Goal: Task Accomplishment & Management: Use online tool/utility

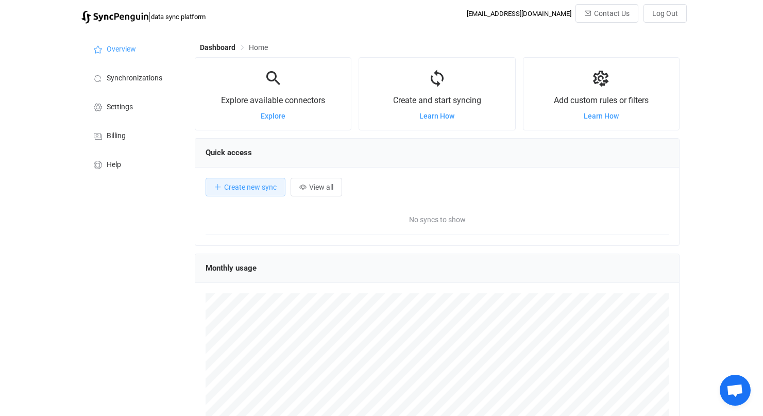
scroll to position [200, 485]
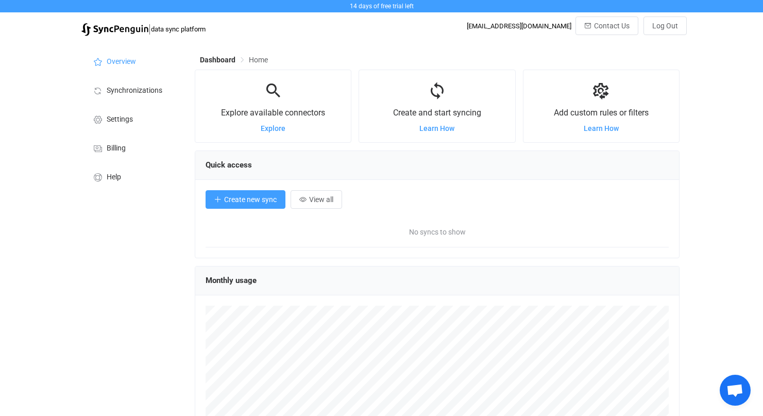
click at [254, 208] on button "Create new sync" at bounding box center [245, 199] width 80 height 19
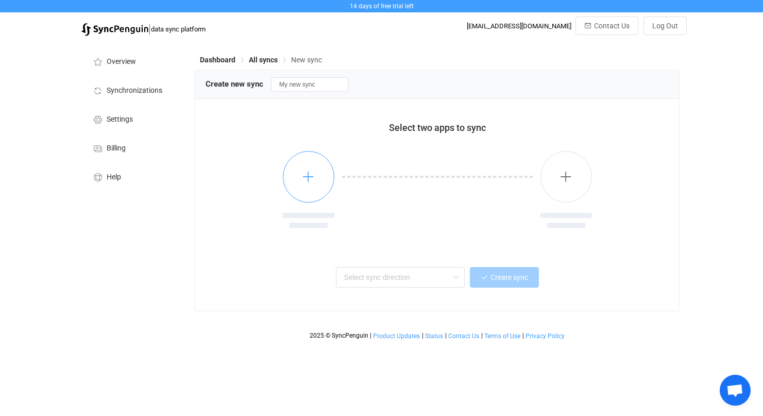
click at [292, 187] on button "button" at bounding box center [308, 176] width 51 height 51
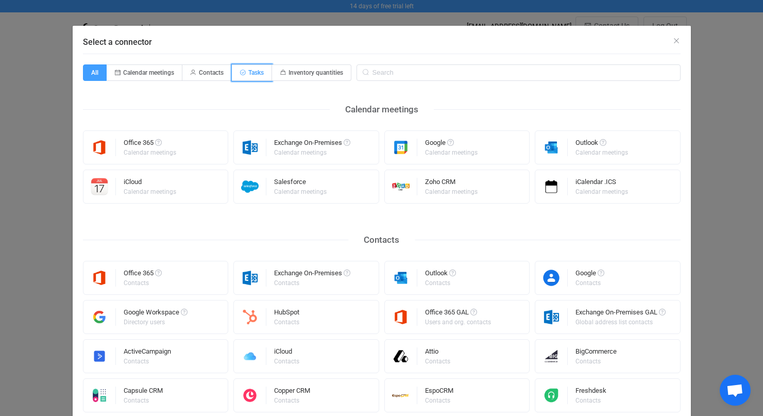
click at [248, 76] on span "Tasks" at bounding box center [255, 72] width 15 height 7
click at [241, 73] on input "Tasks" at bounding box center [237, 69] width 7 height 7
radio input "true"
radio input "false"
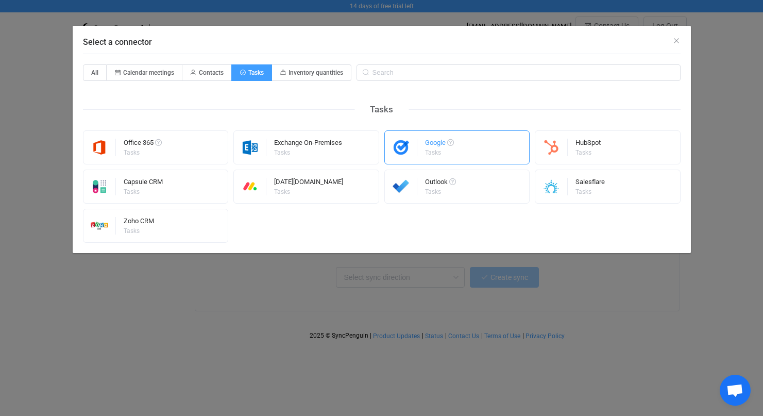
click at [447, 151] on div "Tasks" at bounding box center [438, 152] width 27 height 6
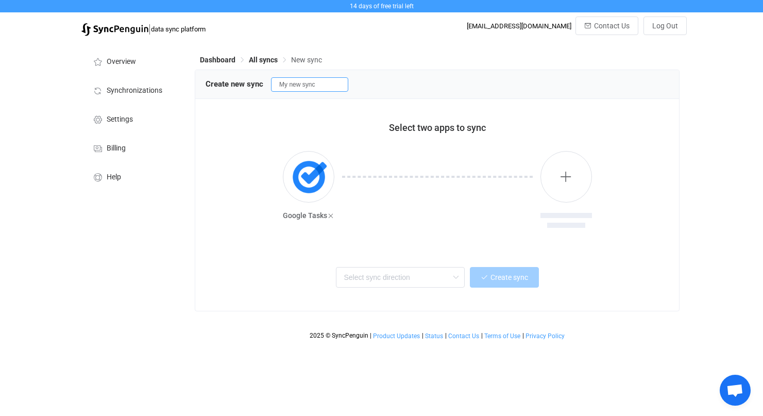
drag, startPoint x: 335, startPoint y: 83, endPoint x: 266, endPoint y: 78, distance: 68.7
click at [266, 78] on div "Create new sync My new sync" at bounding box center [436, 83] width 463 height 15
type input "[PERSON_NAME]'s Google Task Sync"
click at [509, 179] on div at bounding box center [437, 197] width 206 height 93
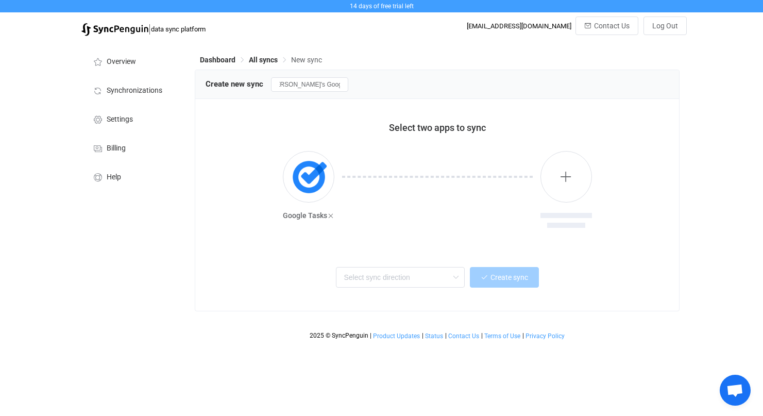
scroll to position [0, 0]
click at [546, 171] on button "button" at bounding box center [565, 176] width 51 height 51
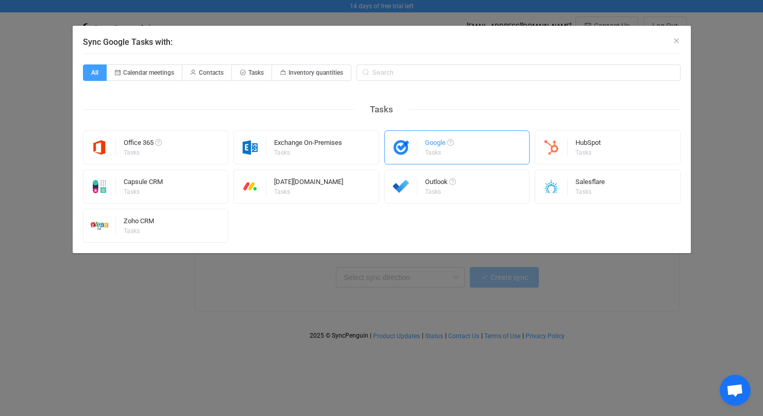
click at [468, 149] on div "Google Tasks" at bounding box center [457, 147] width 146 height 34
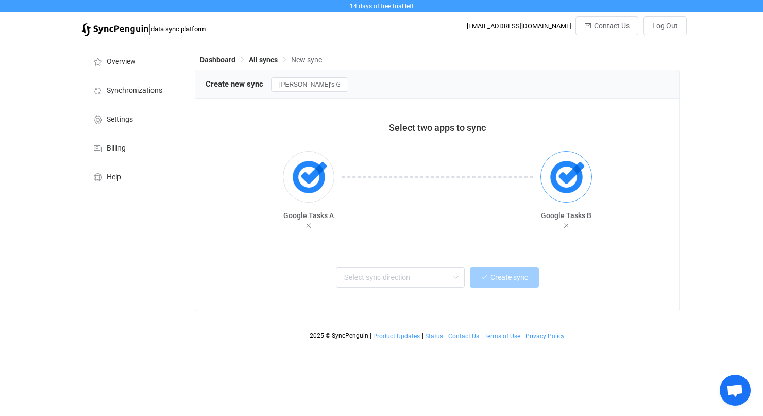
click at [572, 181] on img "button" at bounding box center [566, 177] width 39 height 39
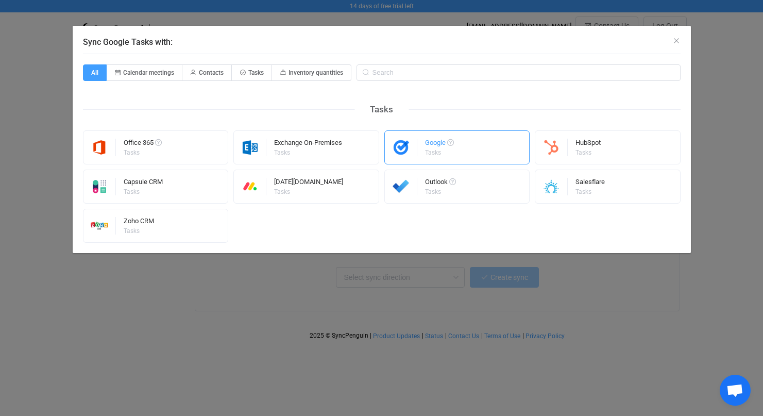
click at [487, 156] on div "Google Tasks" at bounding box center [457, 147] width 146 height 34
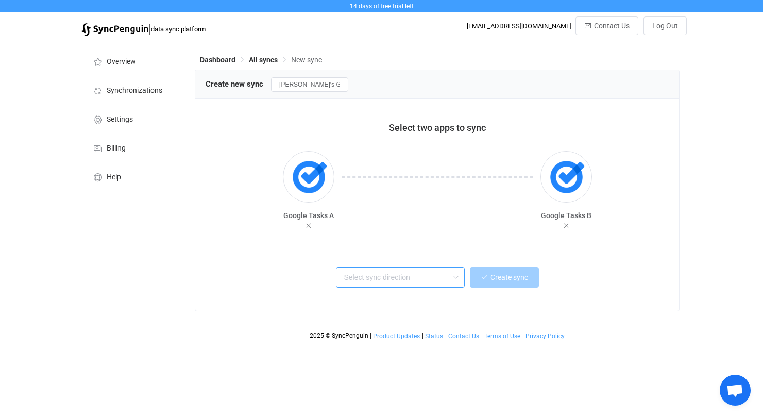
click at [400, 272] on input "text" at bounding box center [400, 277] width 129 height 21
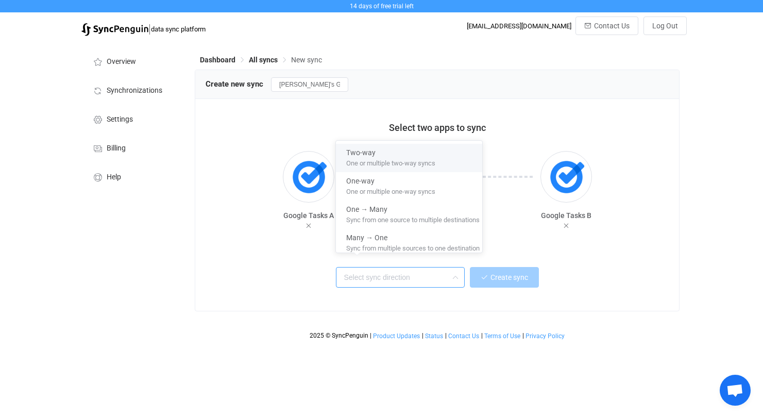
click at [391, 150] on div "Two-way" at bounding box center [412, 151] width 133 height 14
type input "Two-way"
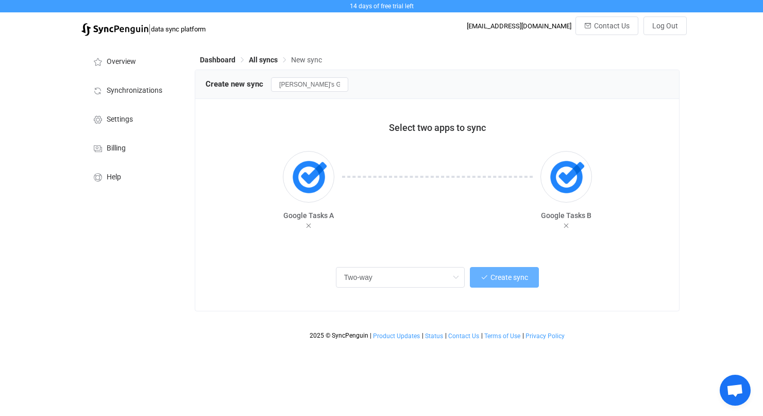
click at [498, 272] on button "Create sync" at bounding box center [504, 277] width 69 height 21
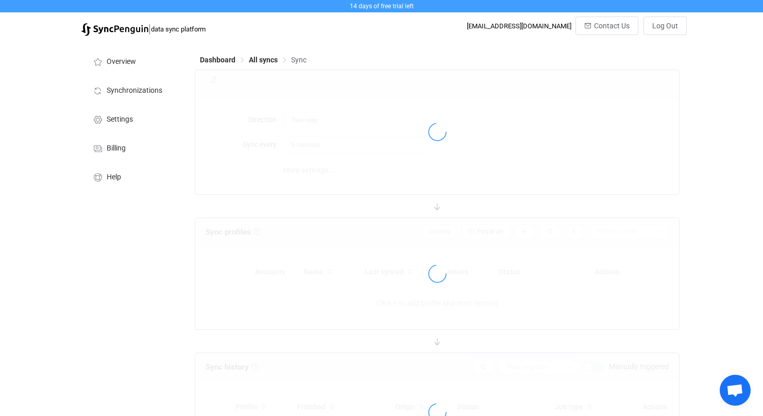
type input "10 minutes"
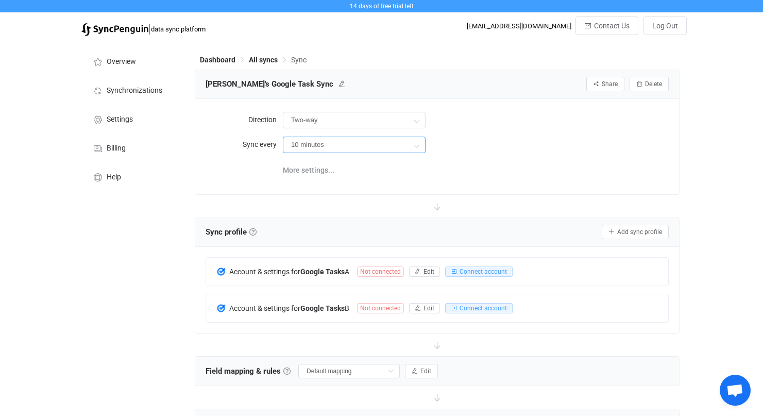
click at [387, 144] on input "10 minutes" at bounding box center [354, 144] width 143 height 16
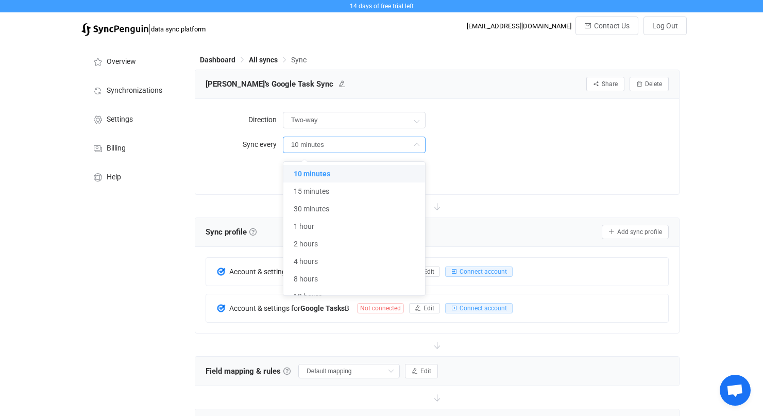
click at [471, 156] on div "Direction Two-way Two-way A B B A Sync every 10 minutes More settings..." at bounding box center [436, 146] width 463 height 74
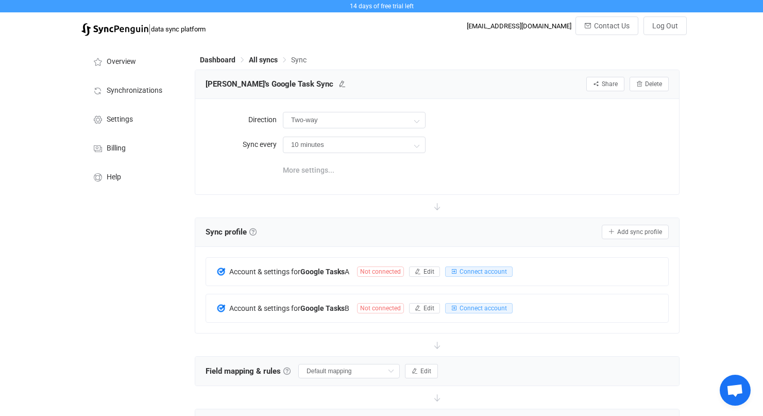
click at [304, 169] on span "More settings..." at bounding box center [308, 170] width 51 height 21
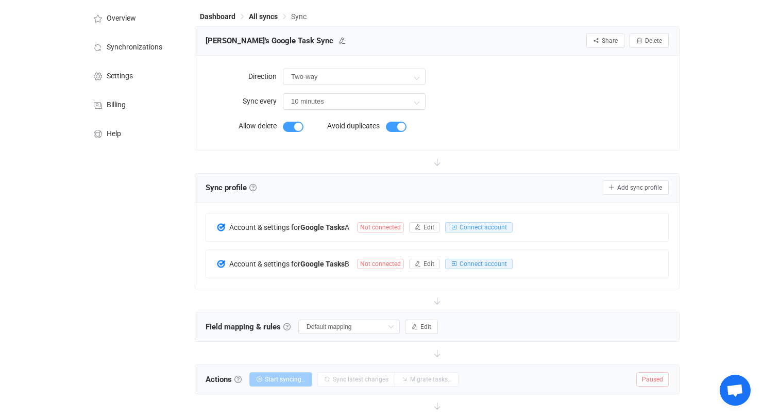
scroll to position [72, 0]
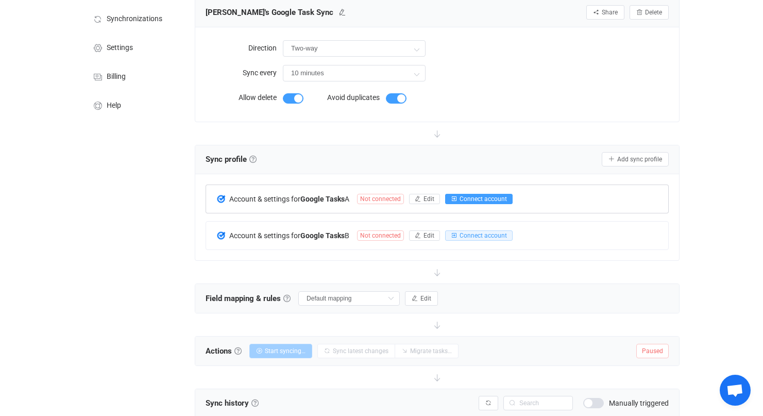
click at [478, 199] on span "Connect account" at bounding box center [482, 198] width 47 height 7
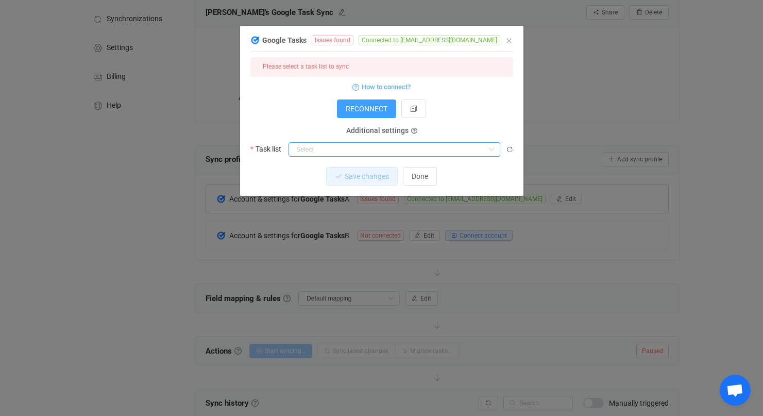
click at [322, 147] on input "dialog" at bounding box center [394, 149] width 212 height 14
click at [326, 170] on span "annemcmills's list" at bounding box center [326, 174] width 55 height 8
type input "annemcmills's list"
click at [352, 176] on span "Save changes" at bounding box center [358, 176] width 44 height 8
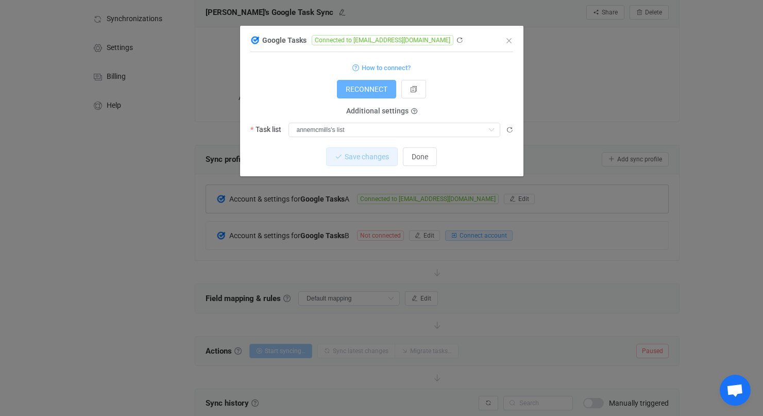
click at [370, 92] on span "RECONNECT" at bounding box center [367, 89] width 42 height 8
click at [509, 41] on icon "Close" at bounding box center [509, 41] width 8 height 8
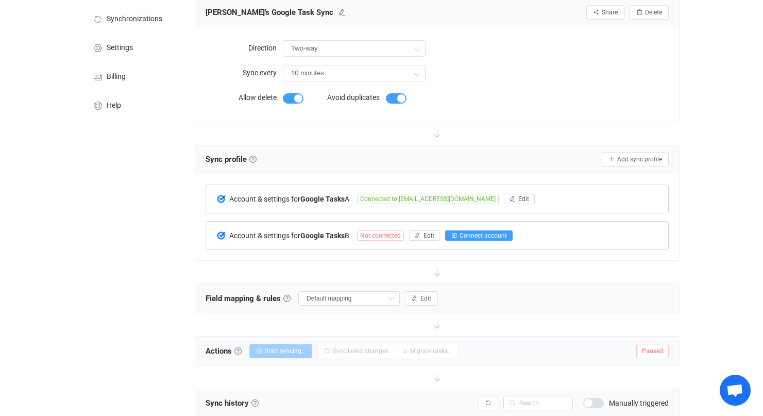
click at [492, 237] on span "Connect account" at bounding box center [482, 235] width 47 height 7
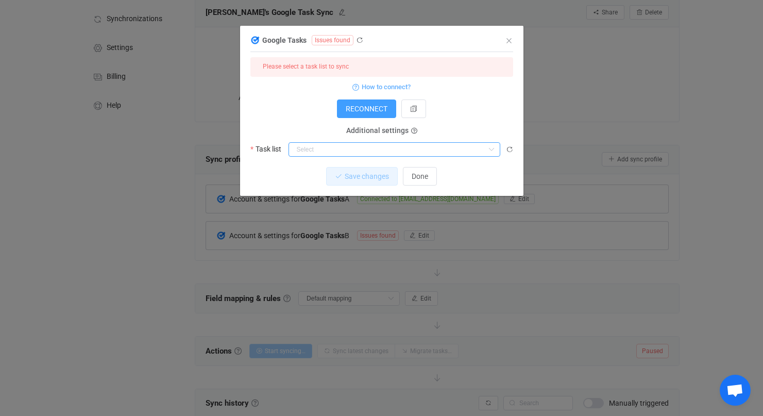
click at [348, 152] on input "dialog" at bounding box center [394, 149] width 212 height 14
click at [359, 170] on p "Nothing found or no access" at bounding box center [394, 172] width 211 height 19
click at [309, 108] on div "RECONNECT" at bounding box center [381, 108] width 263 height 19
click at [411, 111] on icon "dialog" at bounding box center [413, 108] width 7 height 7
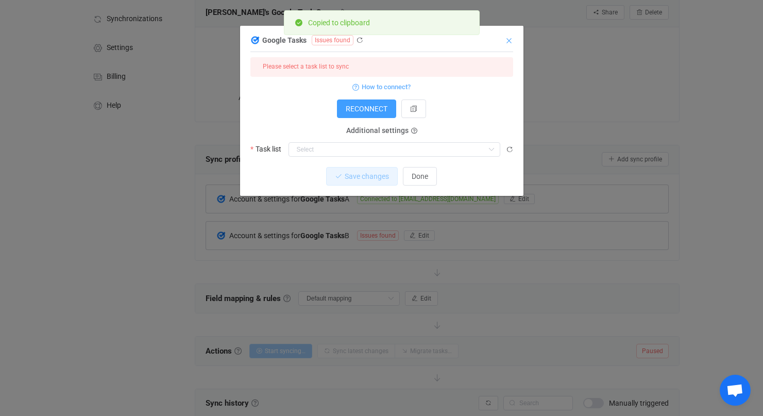
click at [505, 40] on icon "Close" at bounding box center [509, 41] width 8 height 8
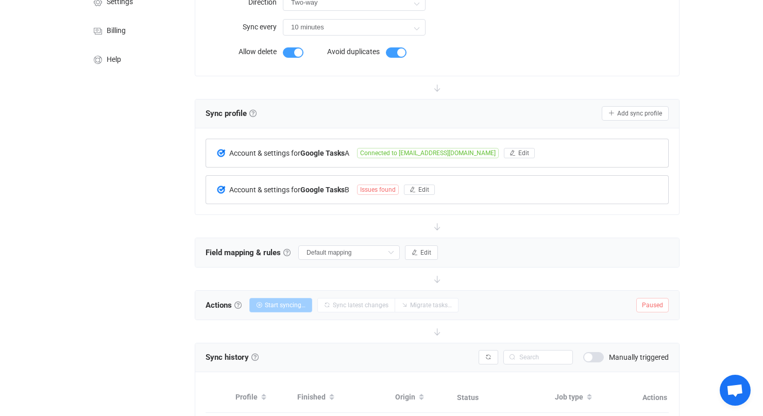
scroll to position [133, 0]
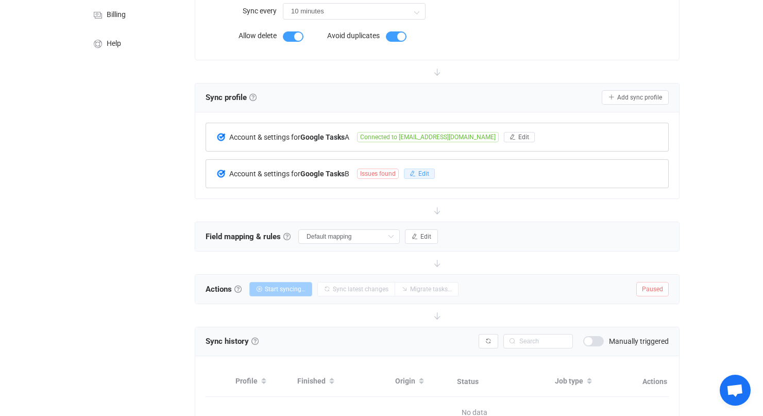
click at [413, 170] on icon "button" at bounding box center [412, 173] width 6 height 6
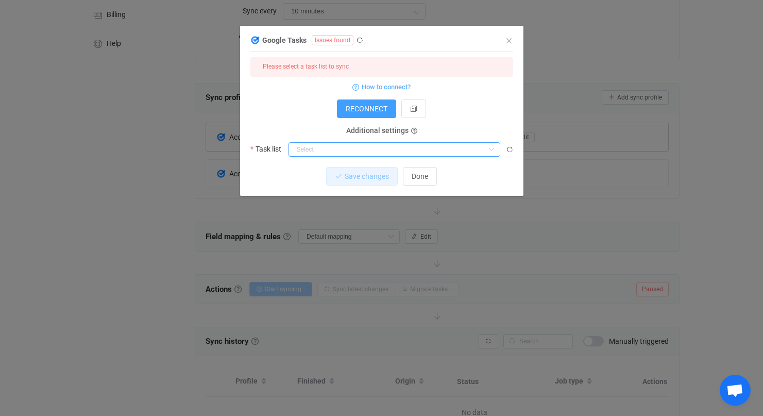
click at [386, 146] on input "dialog" at bounding box center [394, 149] width 212 height 14
click at [284, 153] on label "Task list" at bounding box center [268, 149] width 37 height 14
click at [508, 150] on icon "dialog" at bounding box center [509, 149] width 7 height 7
click at [316, 147] on input "dialog" at bounding box center [394, 149] width 212 height 14
click at [347, 171] on p "Nothing found or no access" at bounding box center [394, 172] width 211 height 19
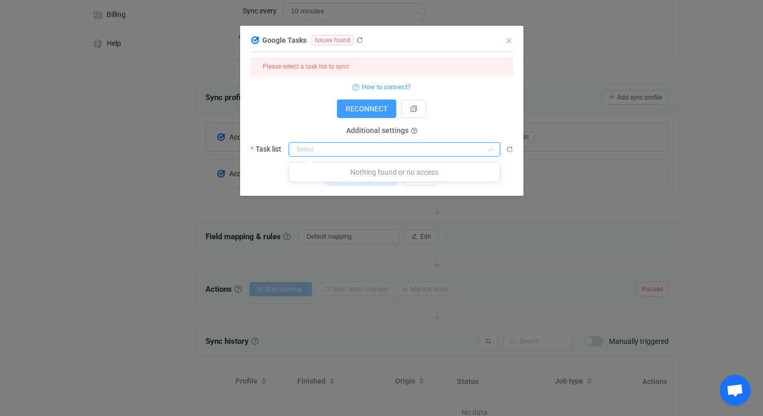
click at [268, 147] on label "Task list" at bounding box center [268, 149] width 37 height 14
click at [277, 119] on form "Please select a task list to sync How to connect? RECONNECT Additional settings…" at bounding box center [381, 106] width 263 height 99
click at [506, 43] on icon "Close" at bounding box center [509, 41] width 8 height 8
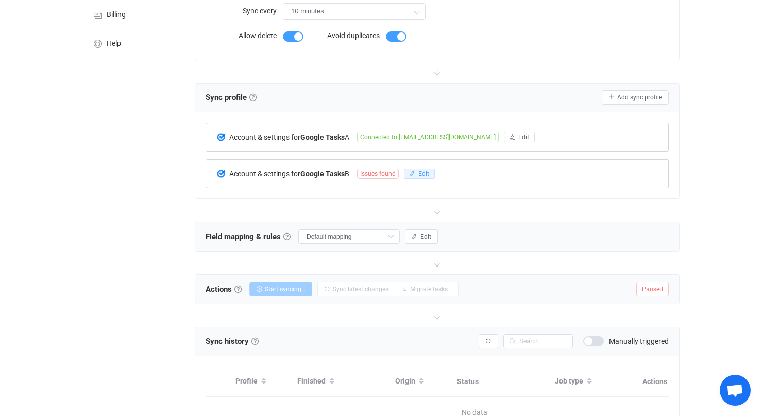
click at [426, 176] on span "Edit" at bounding box center [423, 173] width 11 height 7
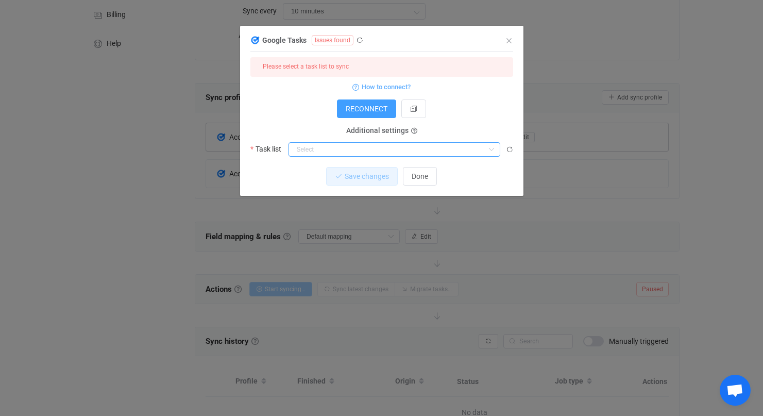
click at [394, 145] on input "dialog" at bounding box center [394, 149] width 212 height 14
click at [379, 171] on p "Nothing found or no access" at bounding box center [394, 172] width 211 height 19
click at [509, 147] on icon "dialog" at bounding box center [509, 149] width 7 height 7
click at [467, 152] on input "dialog" at bounding box center [394, 149] width 212 height 14
click at [469, 123] on form "Please select a task list to sync How to connect? RECONNECT Additional settings…" at bounding box center [381, 106] width 263 height 99
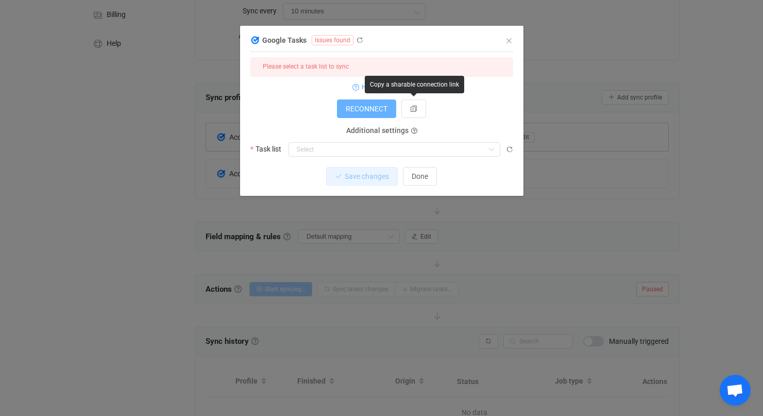
click at [361, 111] on span "RECONNECT" at bounding box center [367, 109] width 42 height 8
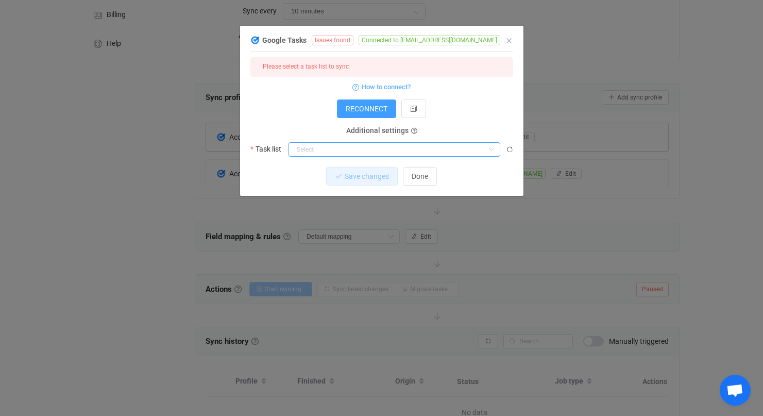
click at [452, 152] on input "dialog" at bounding box center [394, 149] width 212 height 14
click at [403, 187] on li "Sync for annemcmills' tasks" at bounding box center [398, 192] width 218 height 18
type input "Sync for annemcmills' tasks"
click at [367, 169] on button "Save changes" at bounding box center [353, 176] width 72 height 19
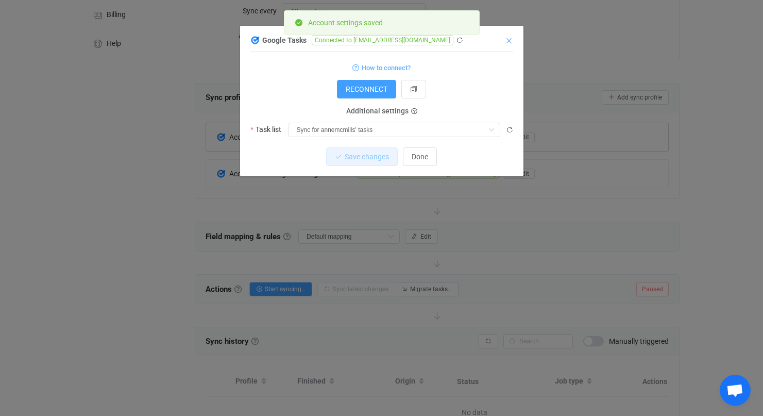
click at [510, 37] on icon "Close" at bounding box center [509, 41] width 8 height 8
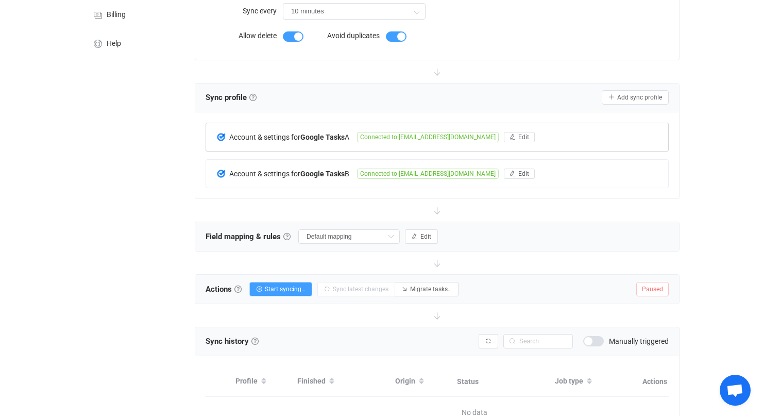
click at [422, 135] on span "Connected to [EMAIL_ADDRESS][DOMAIN_NAME]" at bounding box center [428, 137] width 142 height 10
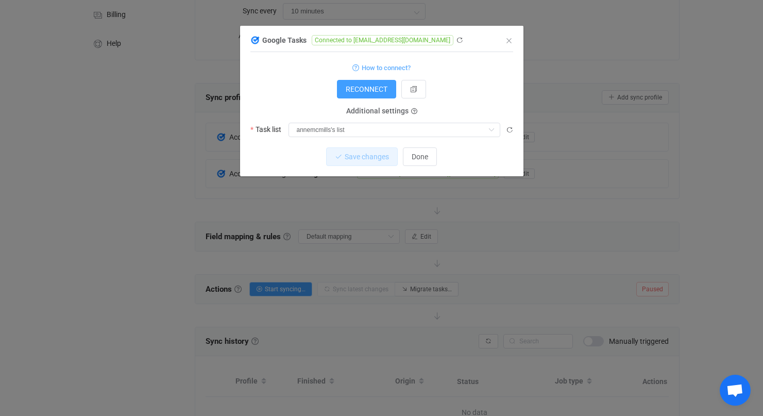
click at [397, 107] on span "Additional settings" at bounding box center [377, 111] width 62 height 8
click at [412, 112] on icon "dialog" at bounding box center [414, 112] width 6 height 6
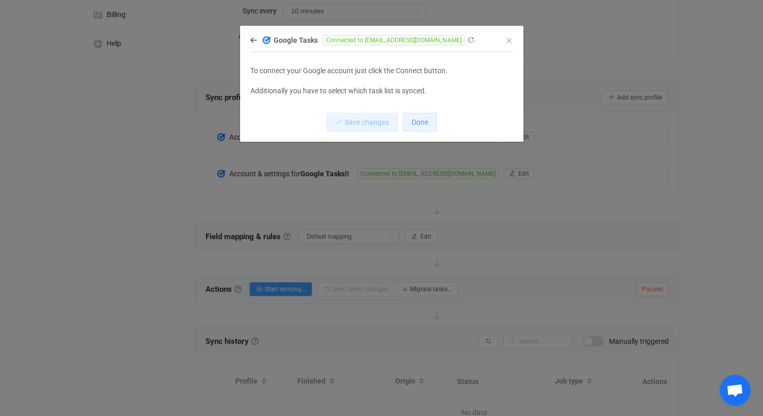
click at [418, 122] on span "Done" at bounding box center [419, 122] width 16 height 8
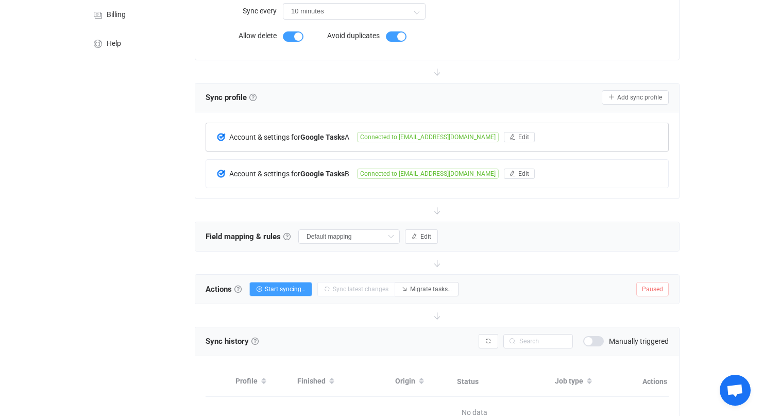
click at [457, 137] on span "Connected to [EMAIL_ADDRESS][DOMAIN_NAME]" at bounding box center [428, 137] width 142 height 10
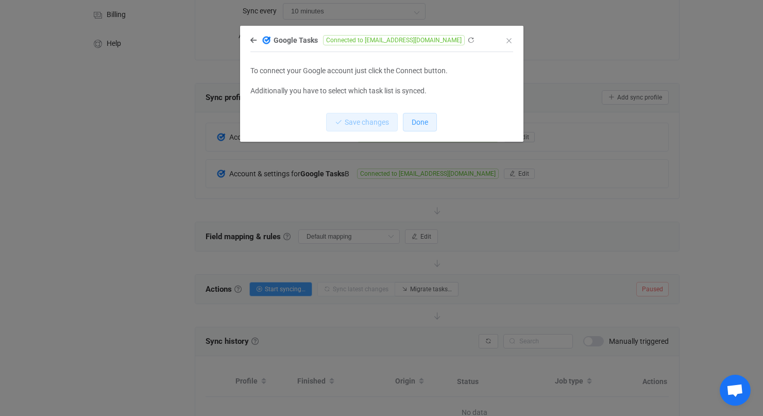
click at [416, 122] on span "Done" at bounding box center [419, 122] width 16 height 8
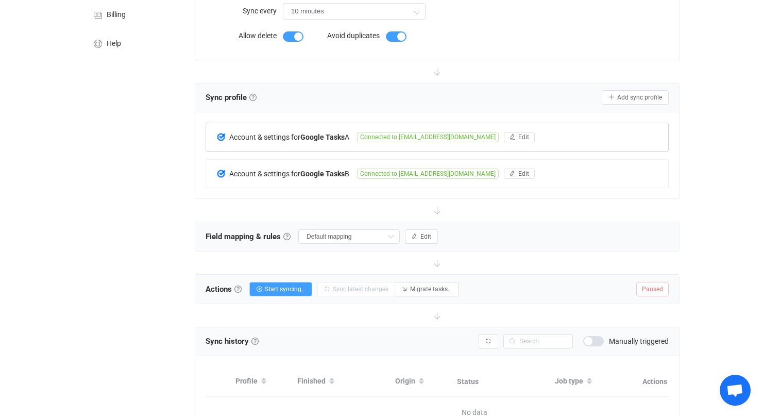
click at [417, 138] on span "Connected to [EMAIL_ADDRESS][DOMAIN_NAME]" at bounding box center [428, 137] width 142 height 10
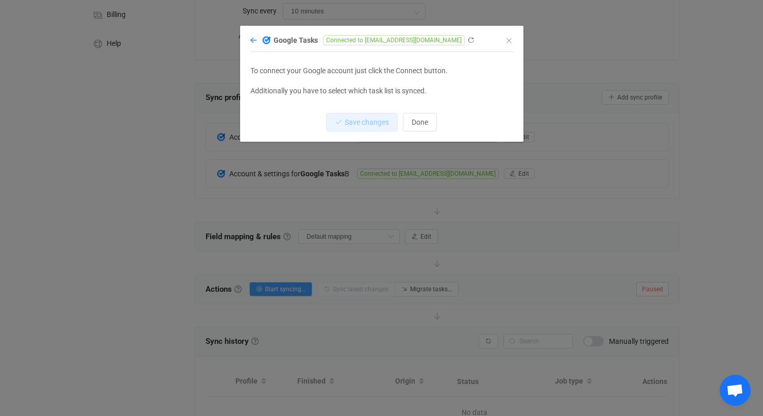
click at [255, 40] on icon "dialog" at bounding box center [253, 40] width 6 height 7
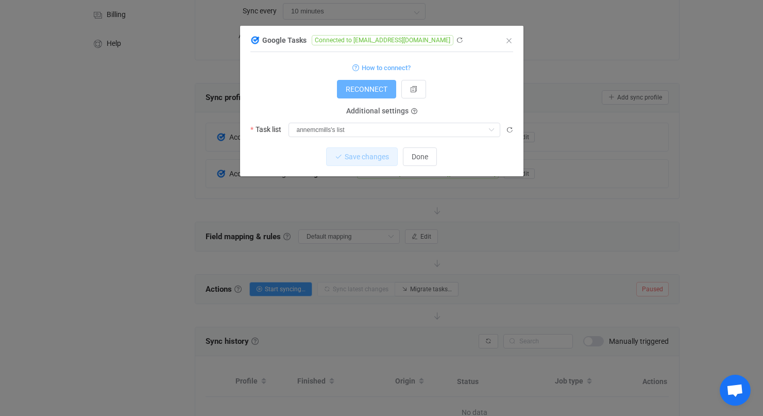
click at [380, 86] on span "RECONNECT" at bounding box center [367, 89] width 42 height 8
click at [506, 39] on icon "Close" at bounding box center [509, 41] width 8 height 8
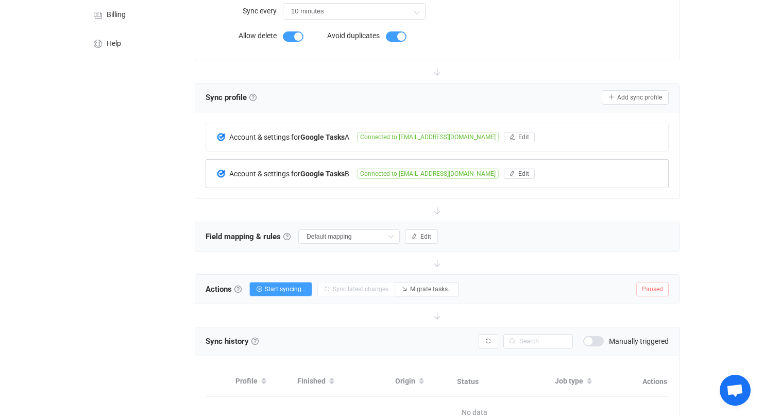
click at [402, 171] on span "Connected to [EMAIL_ADDRESS][DOMAIN_NAME]" at bounding box center [428, 173] width 142 height 10
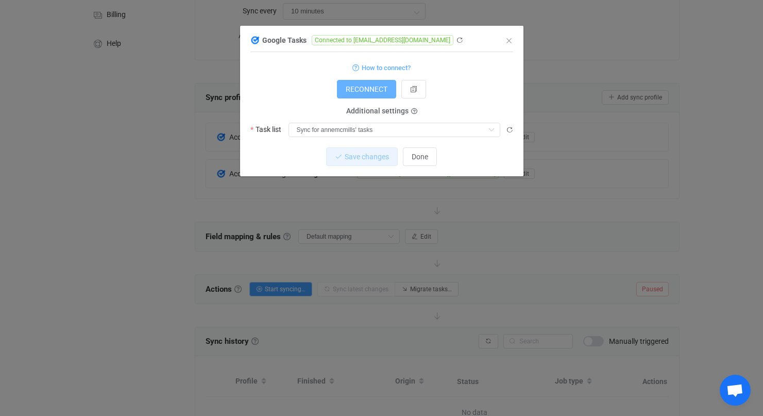
click at [380, 91] on span "RECONNECT" at bounding box center [367, 89] width 42 height 8
click at [508, 41] on icon "Close" at bounding box center [509, 41] width 8 height 8
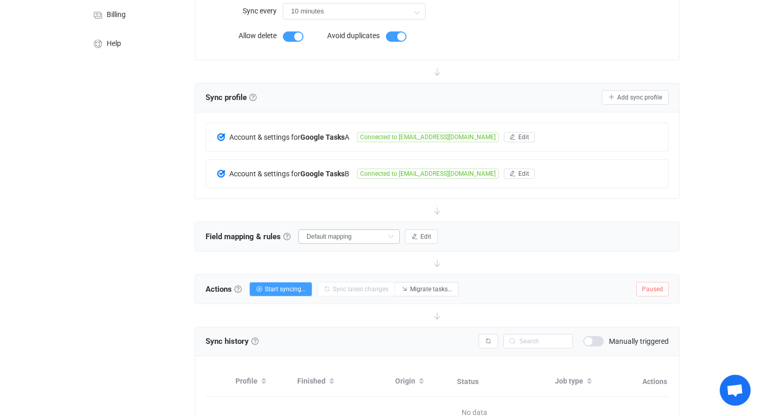
click at [384, 235] on icon at bounding box center [390, 236] width 13 height 14
click at [217, 250] on div "Field mapping & rules Field mapping & rules By default, all tasks of the connec…" at bounding box center [437, 236] width 484 height 29
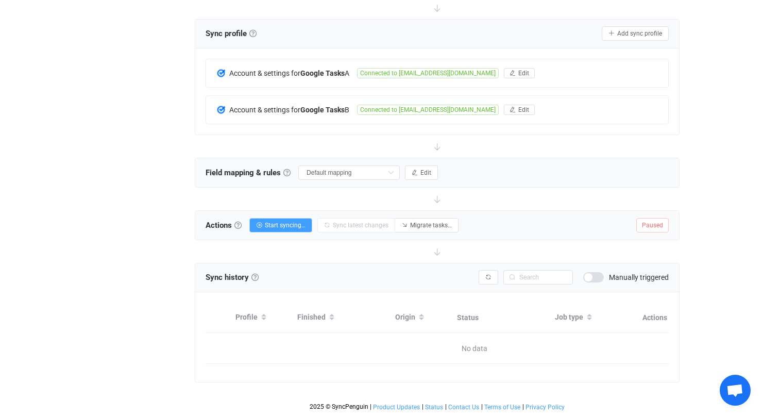
scroll to position [205, 0]
click at [287, 221] on span "Start syncing…" at bounding box center [285, 224] width 41 height 7
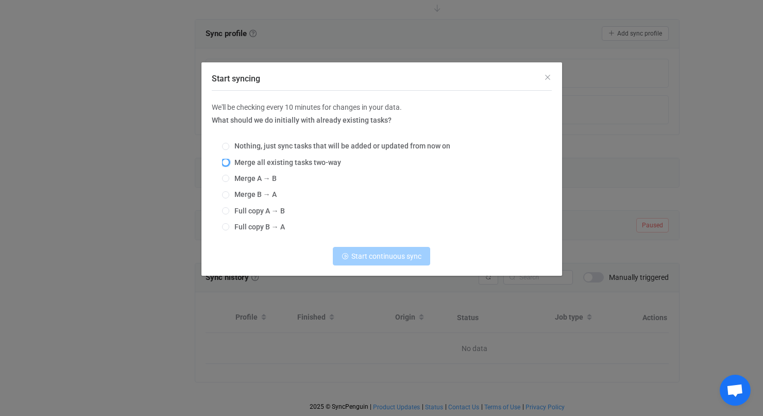
click at [225, 161] on span "Start syncing" at bounding box center [225, 162] width 7 height 7
click at [225, 161] on input "Merge all existing tasks two-way" at bounding box center [225, 163] width 7 height 8
radio input "true"
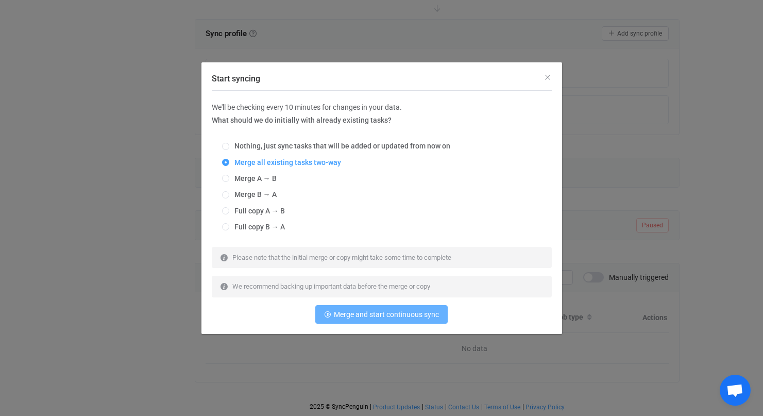
click at [380, 319] on button "Merge and start continuous sync" at bounding box center [381, 314] width 132 height 19
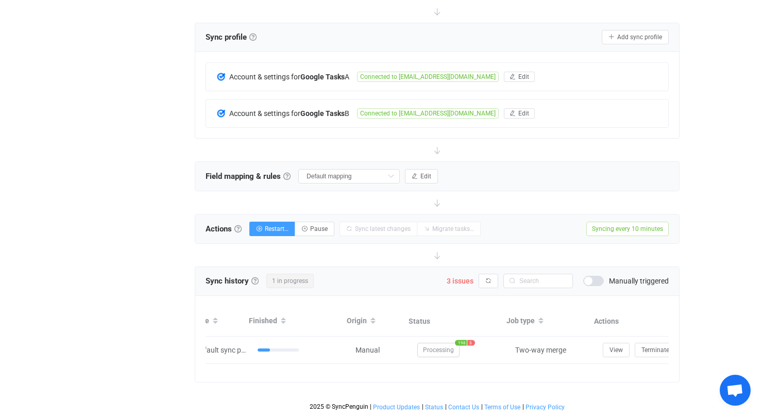
scroll to position [0, 0]
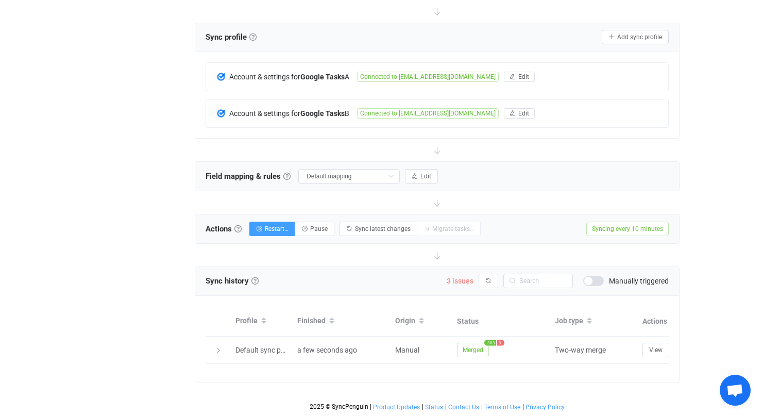
click at [463, 277] on span "3 issues" at bounding box center [459, 281] width 27 height 8
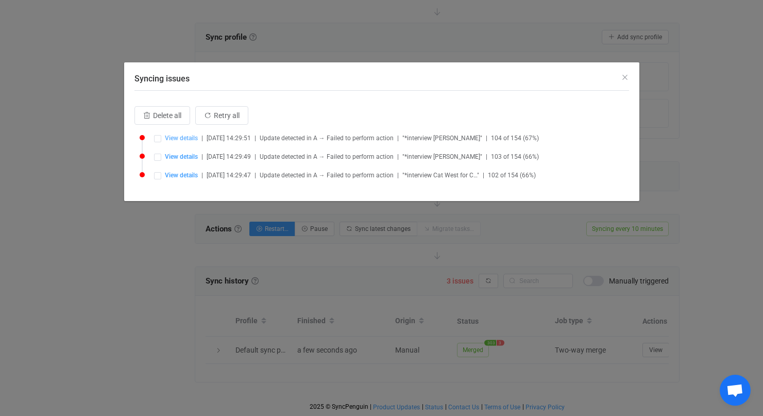
click at [177, 138] on span "View details" at bounding box center [181, 137] width 33 height 7
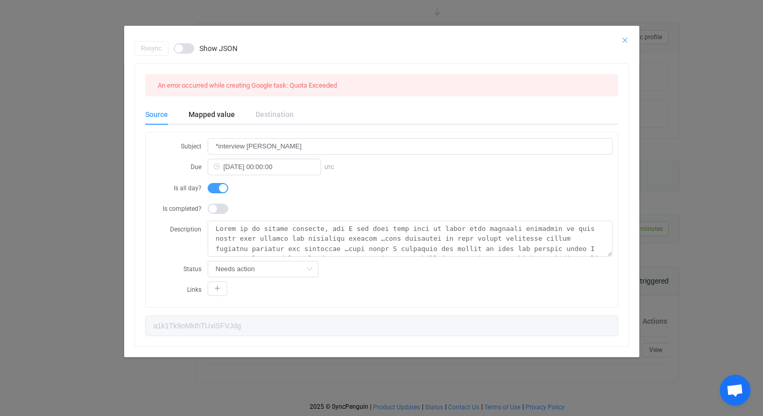
click at [624, 36] on icon "Close" at bounding box center [624, 40] width 8 height 8
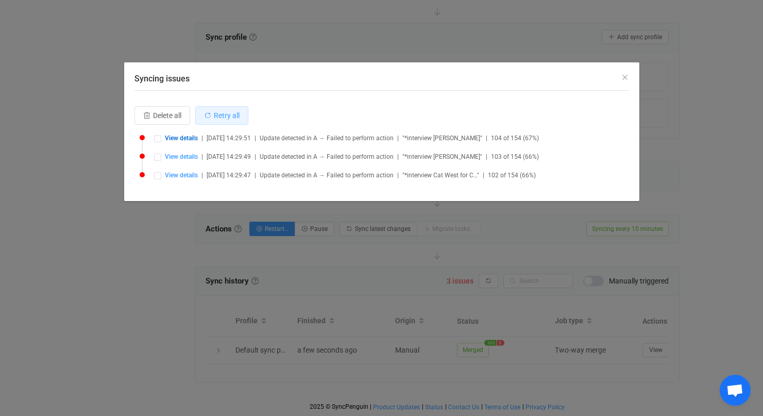
click at [226, 109] on button "Retry all" at bounding box center [221, 115] width 53 height 19
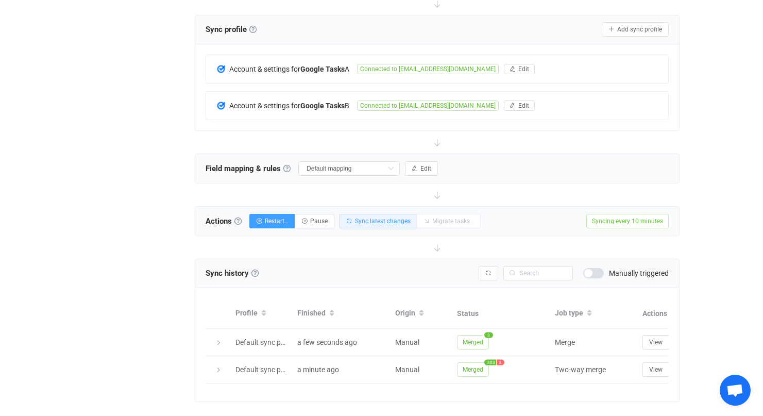
click at [392, 219] on span "Sync latest changes" at bounding box center [383, 220] width 56 height 7
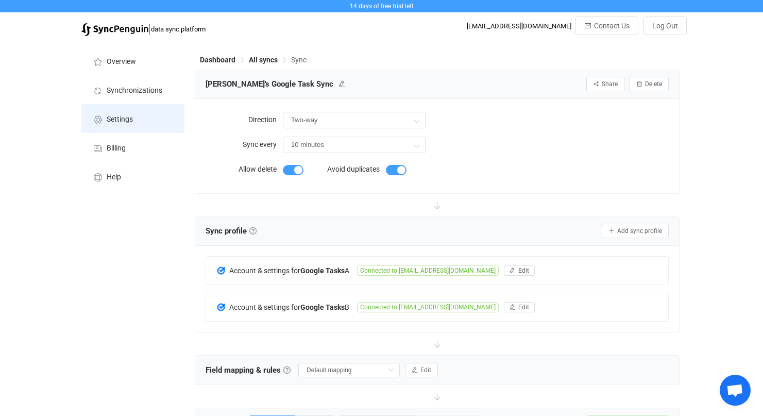
click at [114, 124] on li "Settings" at bounding box center [132, 118] width 103 height 29
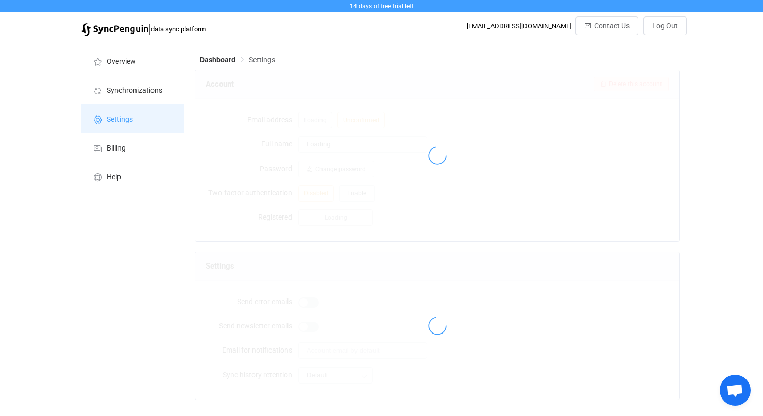
type input "[PERSON_NAME]"
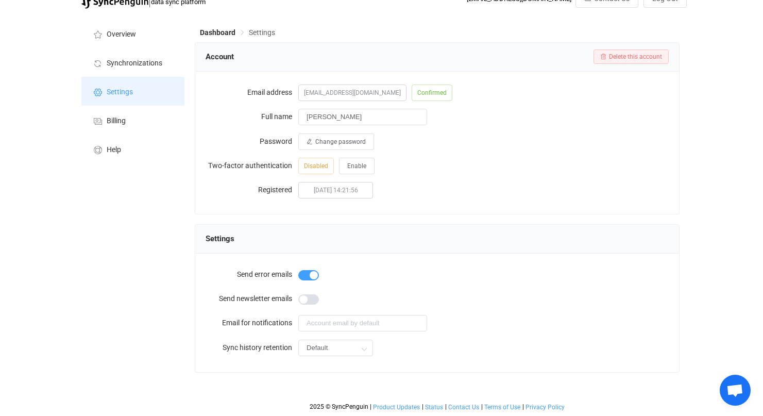
scroll to position [32, 0]
click at [333, 348] on input "Default" at bounding box center [335, 347] width 75 height 16
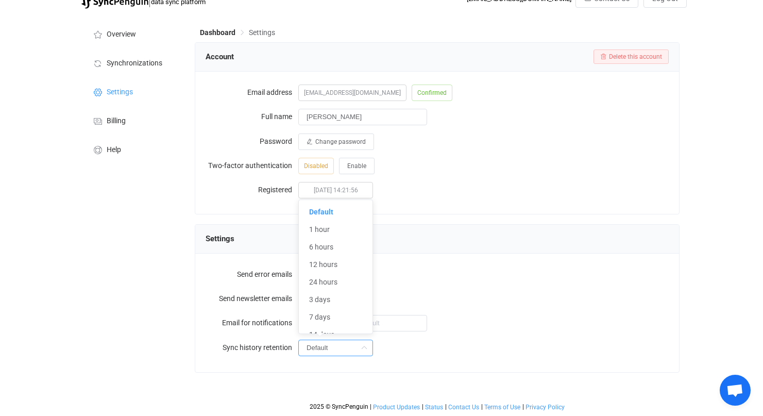
click at [457, 352] on div "Default" at bounding box center [483, 347] width 370 height 21
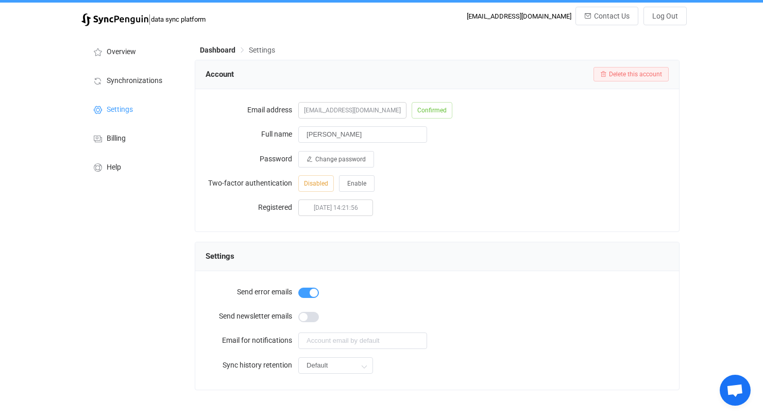
scroll to position [0, 0]
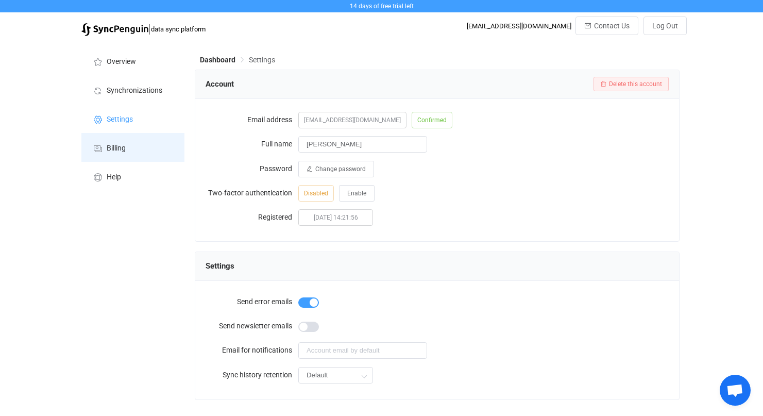
click at [111, 147] on span "Billing" at bounding box center [116, 148] width 19 height 8
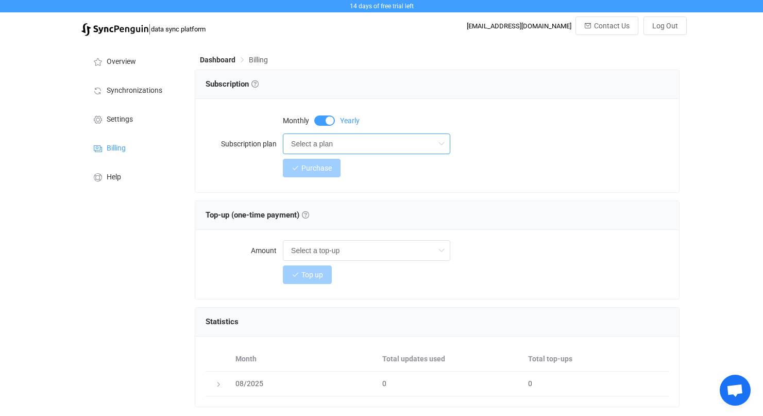
click at [406, 140] on input "Select a plan" at bounding box center [366, 143] width 167 height 21
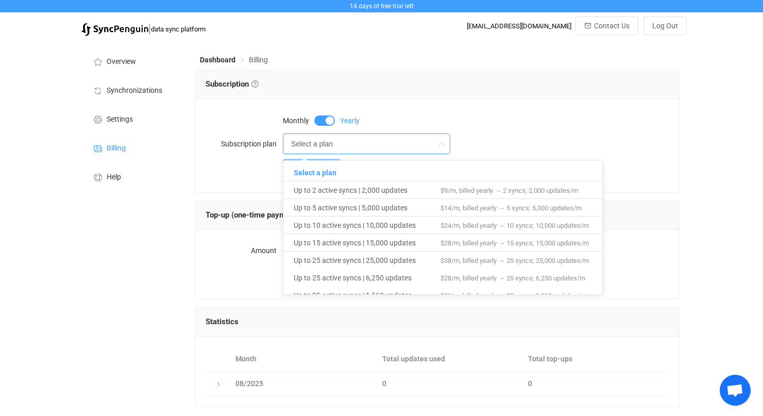
click at [400, 43] on div "Dashboard Billing Subscription Subscription Choose a subscription plan based on…" at bounding box center [437, 267] width 497 height 452
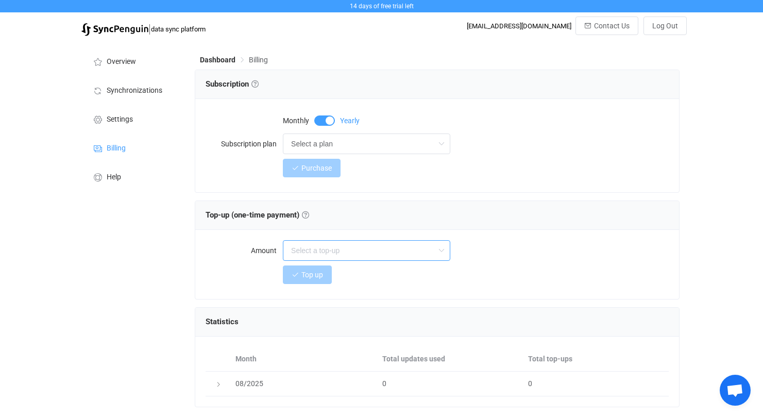
click at [388, 255] on input "text" at bounding box center [366, 250] width 167 height 21
click at [524, 247] on div at bounding box center [476, 250] width 386 height 21
type input "Select a top-up"
click at [107, 63] on span "Overview" at bounding box center [121, 62] width 29 height 8
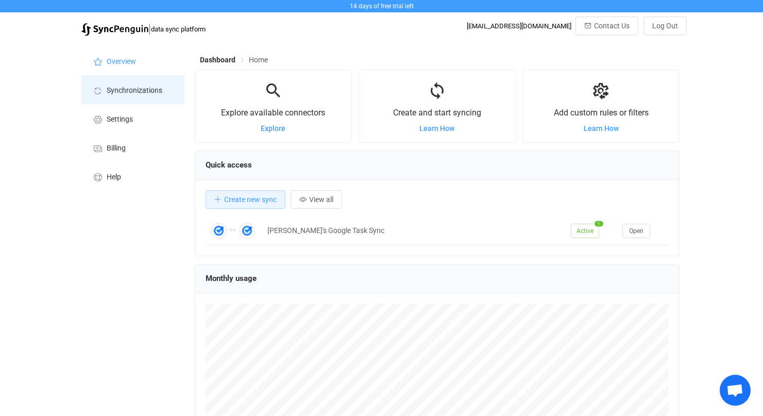
click at [121, 90] on span "Synchronizations" at bounding box center [135, 91] width 56 height 8
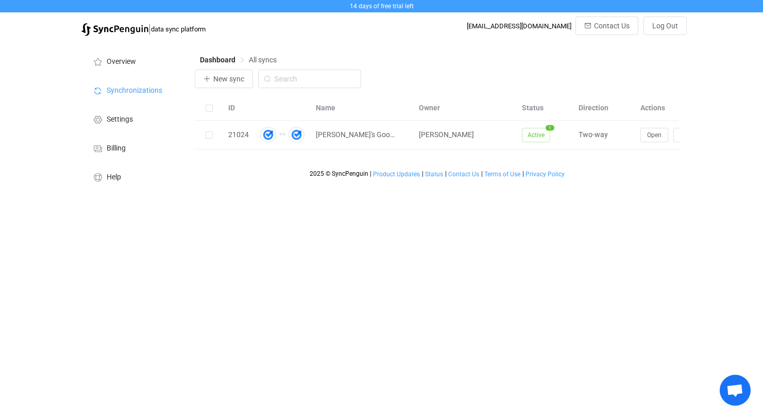
click at [267, 64] on span "All syncs" at bounding box center [263, 60] width 28 height 8
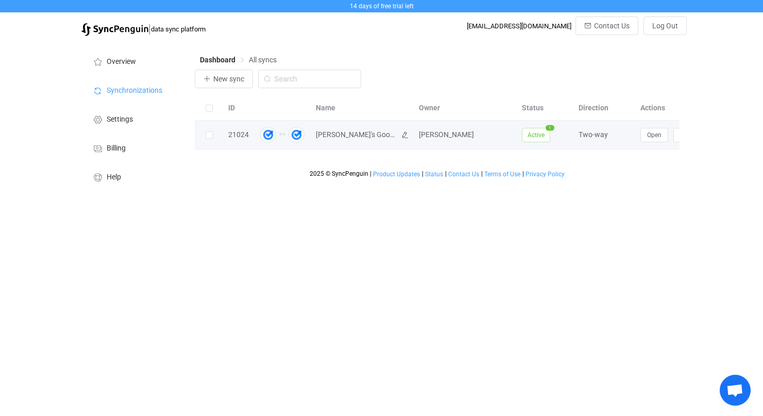
click at [340, 134] on span "[PERSON_NAME]'s Google Task Sync" at bounding box center [356, 135] width 80 height 12
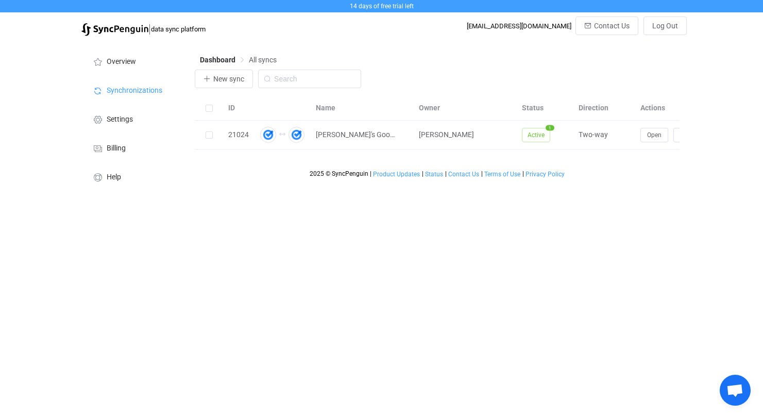
scroll to position [0, 33]
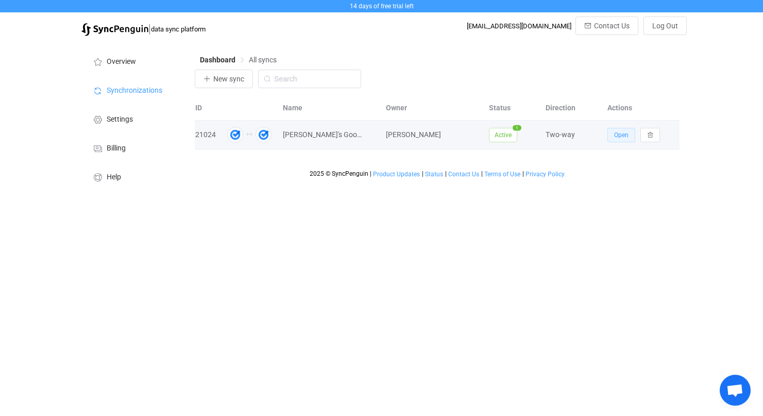
click at [623, 130] on button "Open" at bounding box center [621, 135] width 28 height 14
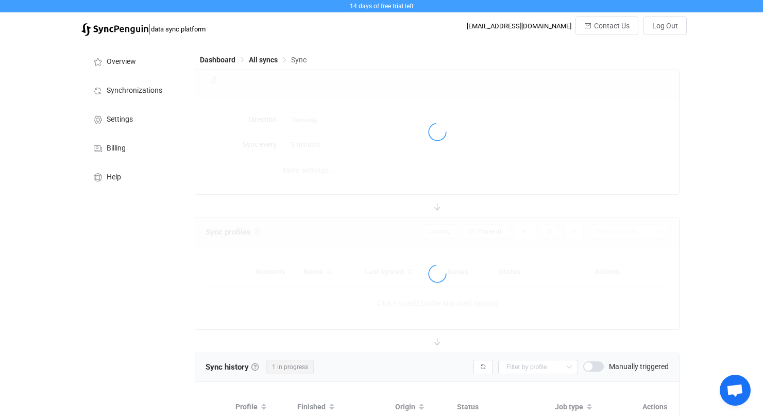
type input "10 minutes"
